Goal: Task Accomplishment & Management: Use online tool/utility

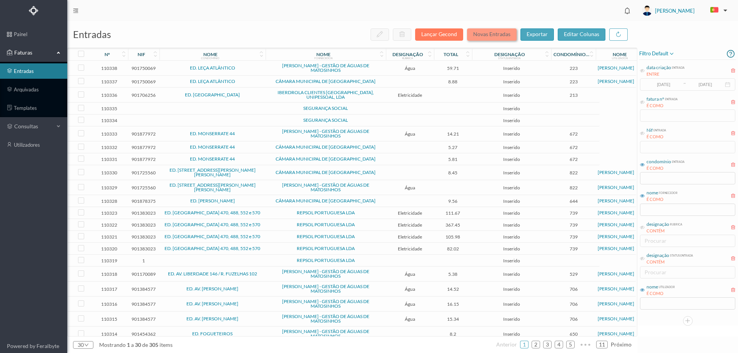
click at [472, 37] on button "Novas Entradas" at bounding box center [492, 34] width 50 height 12
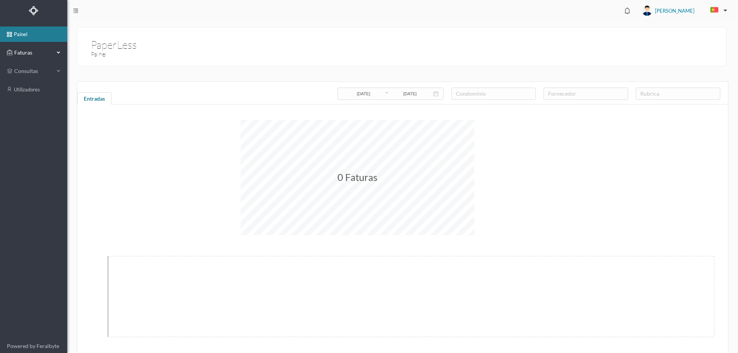
click at [38, 45] on div "Faturas" at bounding box center [30, 52] width 47 height 15
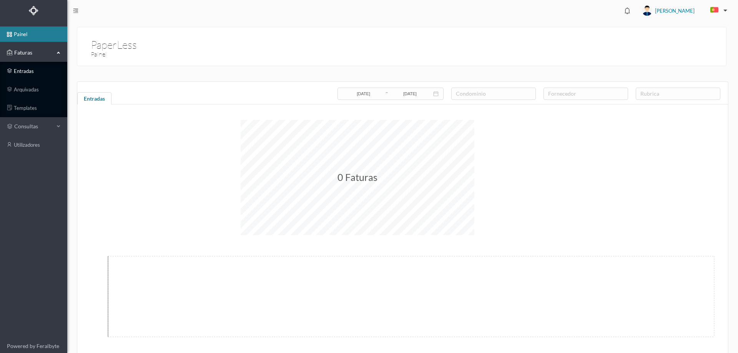
click at [36, 72] on link "entradas" at bounding box center [33, 70] width 67 height 15
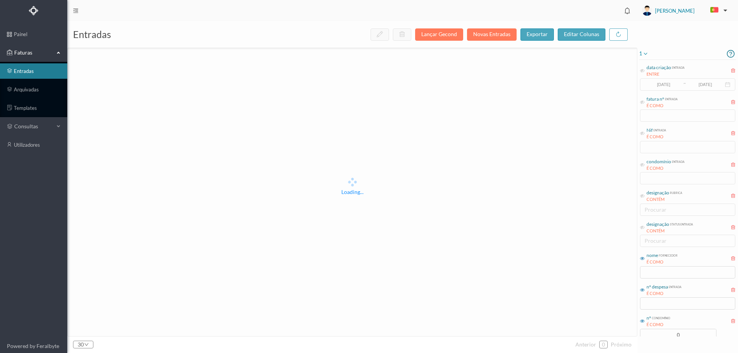
click at [646, 53] on icon at bounding box center [646, 53] width 6 height 9
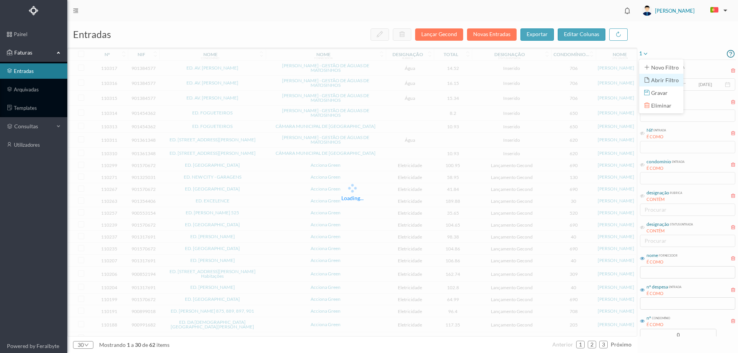
click at [660, 80] on span "abrir filtro" at bounding box center [666, 80] width 28 height 7
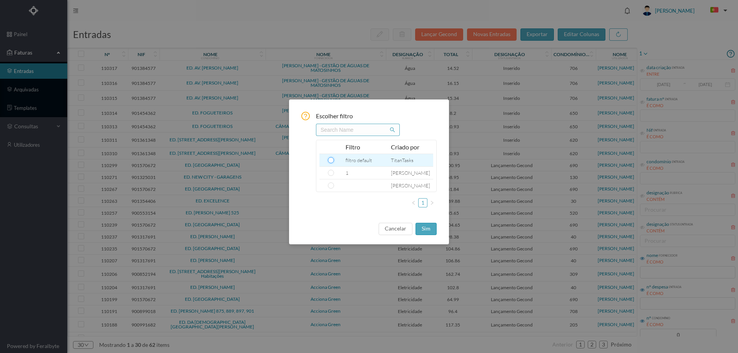
click at [329, 160] on input "radio" at bounding box center [331, 160] width 6 height 6
radio input "true"
click at [435, 230] on button "sim" at bounding box center [426, 229] width 21 height 12
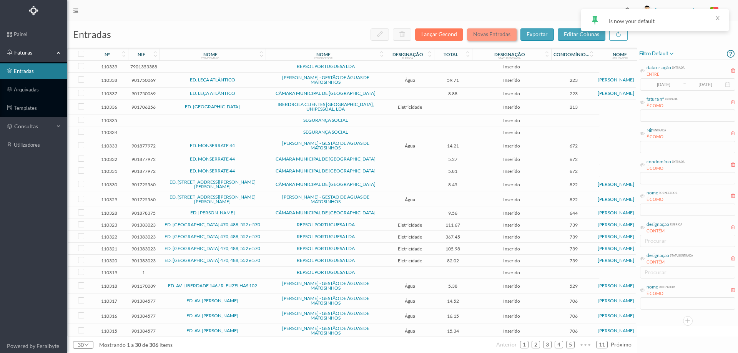
click at [494, 33] on button "Novas Entradas" at bounding box center [492, 34] width 50 height 12
